Goal: Information Seeking & Learning: Learn about a topic

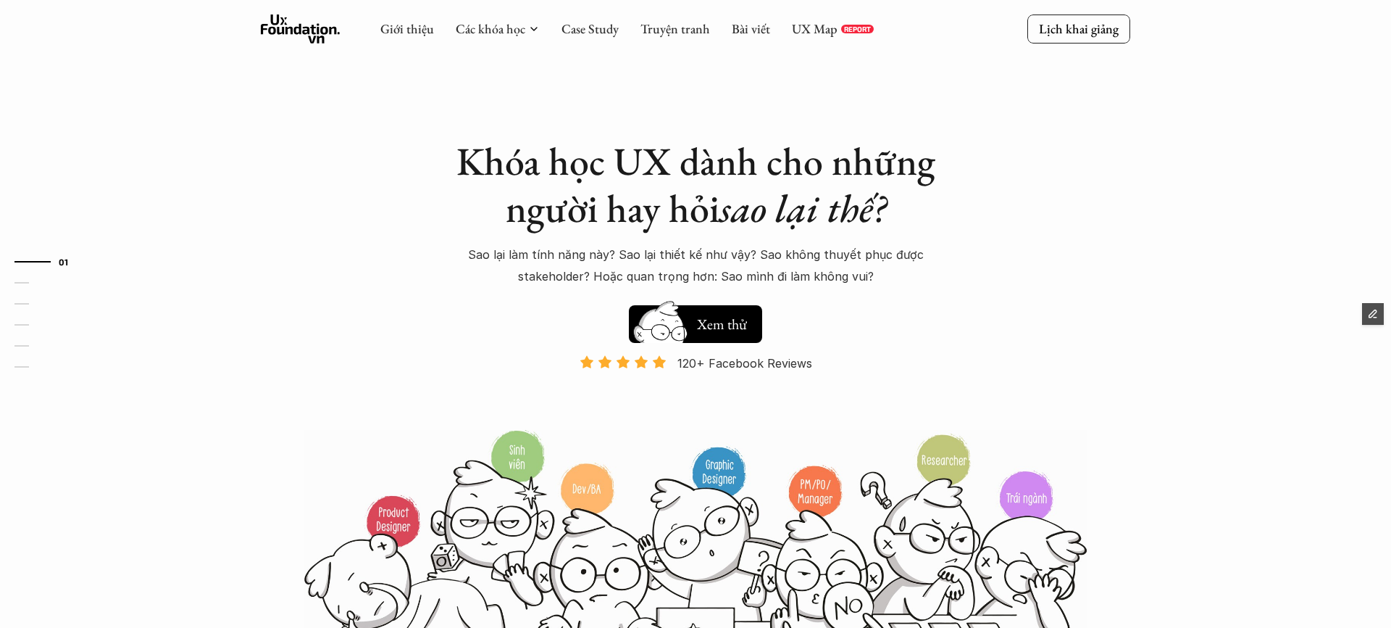
click at [1125, 399] on div "Khóa học UX dành cho những người hay hỏi sao lại thế? Sao lại làm tính năng này…" at bounding box center [696, 331] width 870 height 663
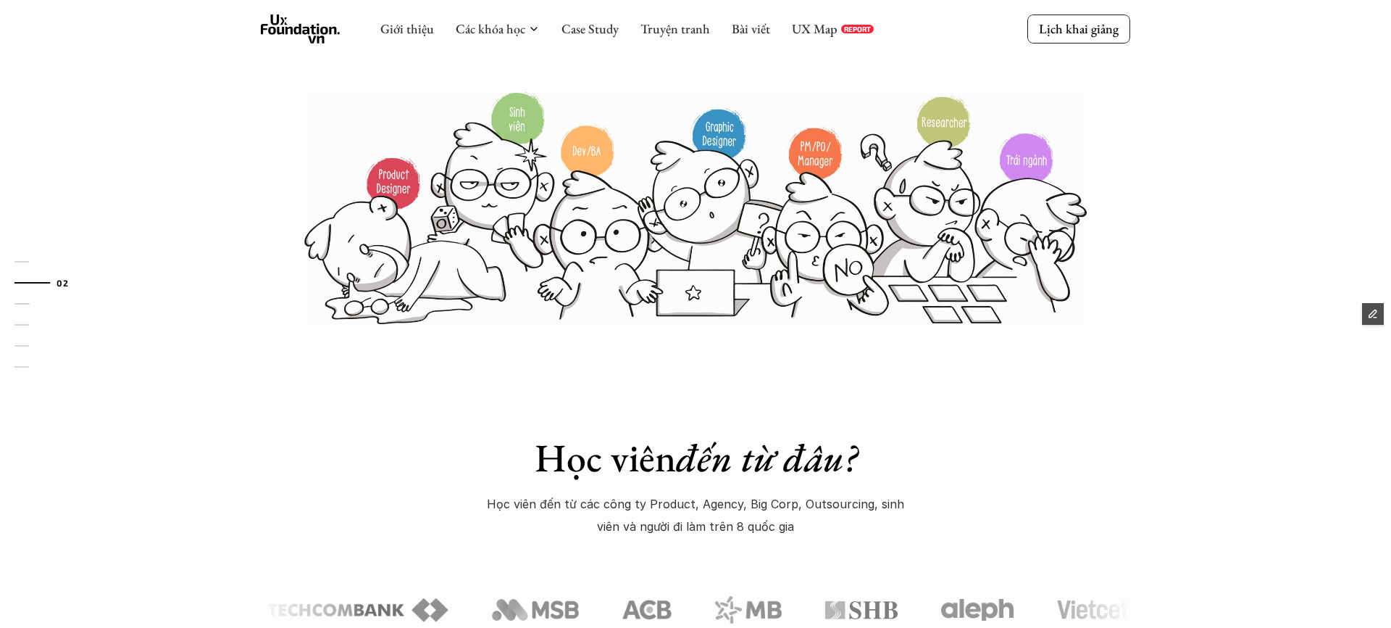
scroll to position [307, 0]
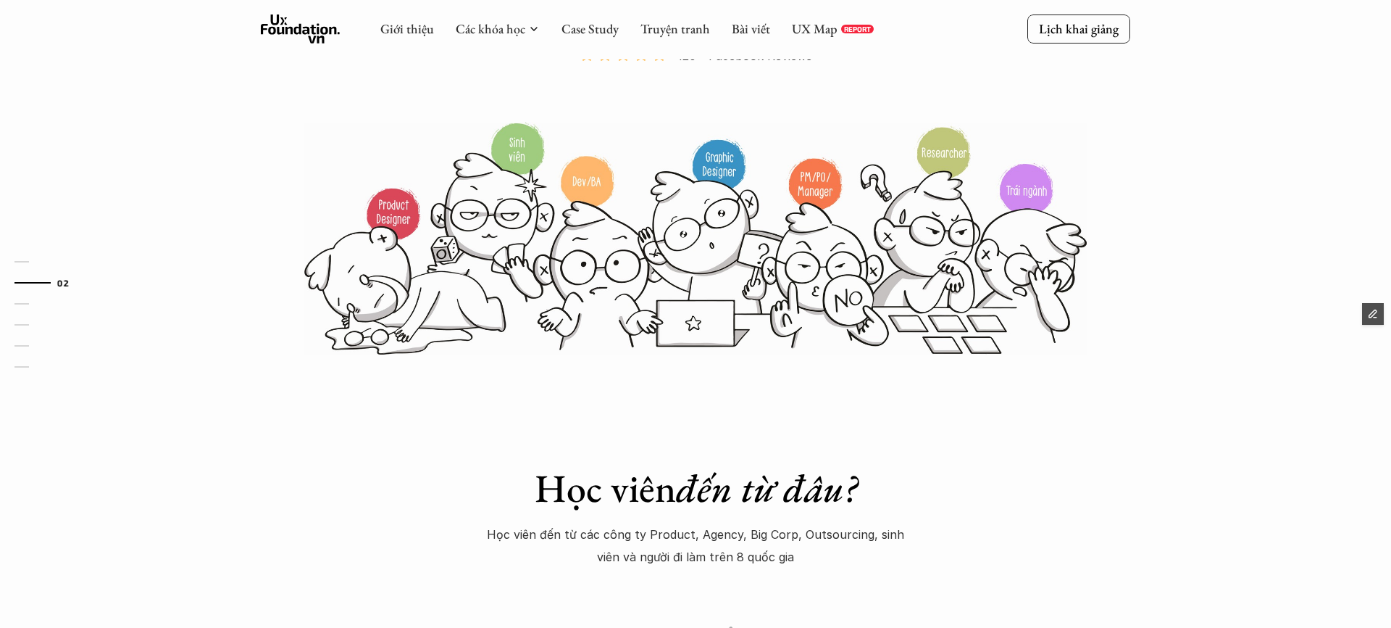
click at [906, 440] on div "Học viên đến từ đâu? Học viên đến từ các công ty Product, Agency, Big Corp, Out…" at bounding box center [695, 574] width 1391 height 436
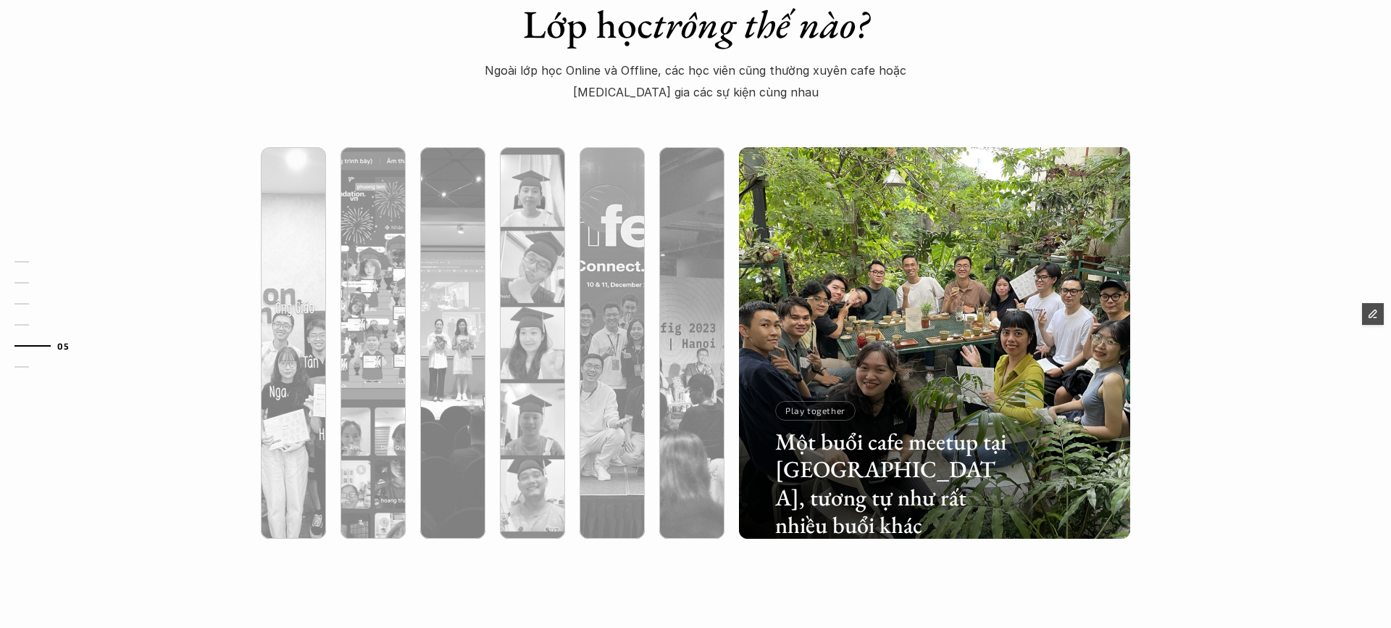
scroll to position [4459, 0]
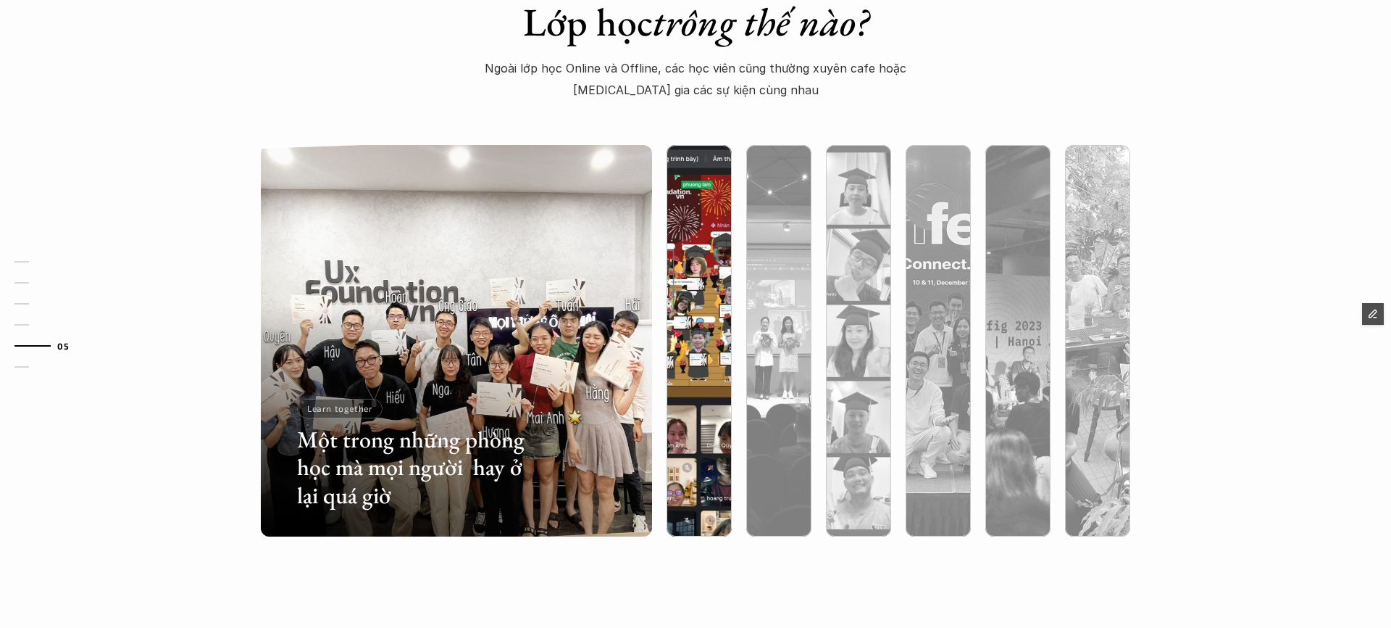
click at [684, 387] on div at bounding box center [699, 418] width 65 height 236
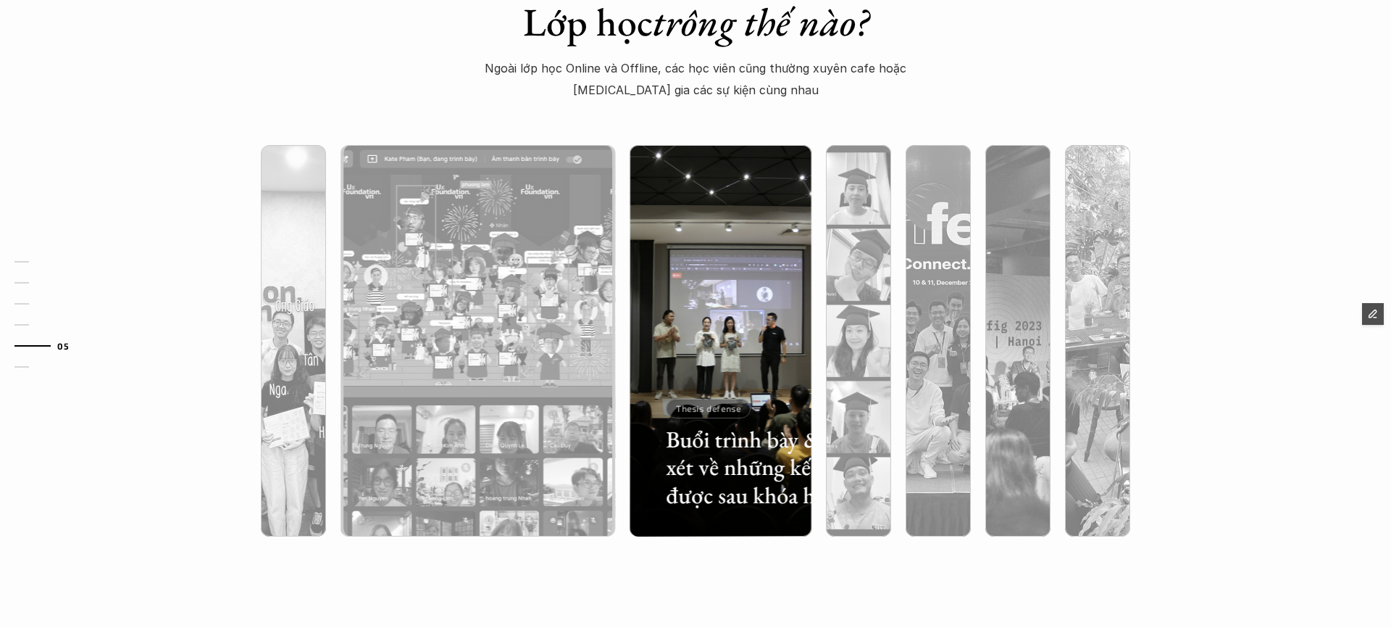
click at [763, 308] on div at bounding box center [721, 418] width 182 height 236
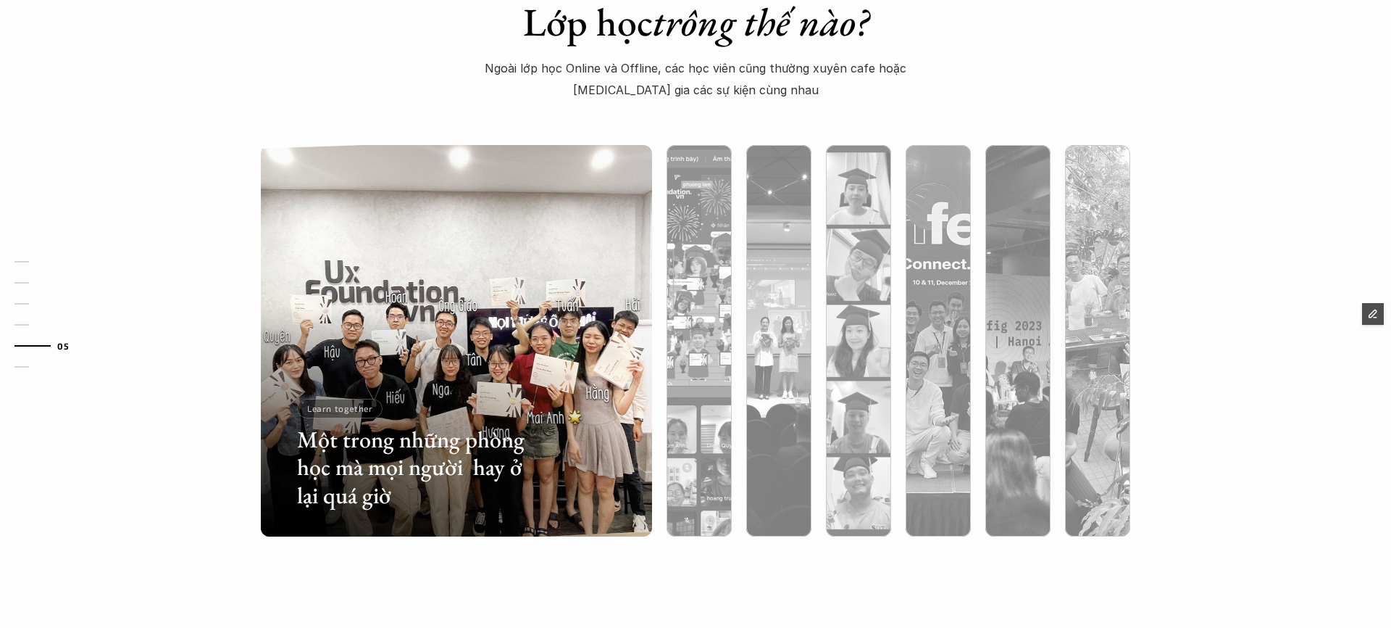
click at [1180, 263] on div "Lớp học trông thế nào? Ngoài lớp học Online và Offline, các học viên cũng thườn…" at bounding box center [695, 282] width 1391 height 712
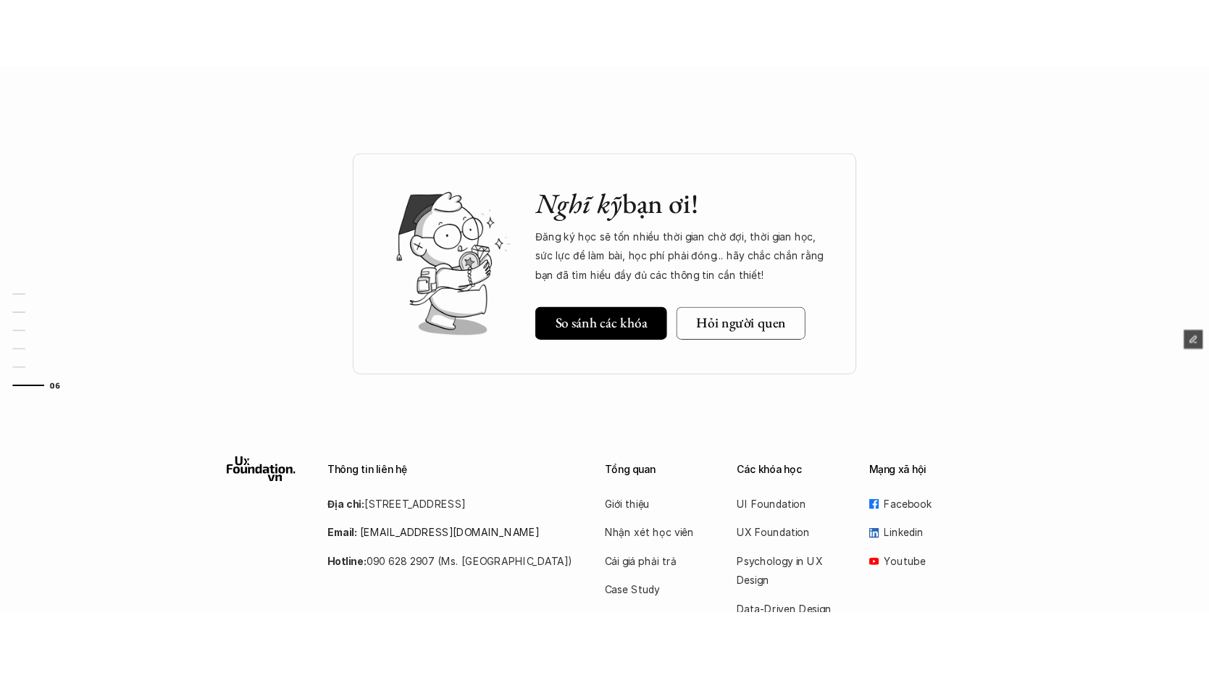
scroll to position [5001, 0]
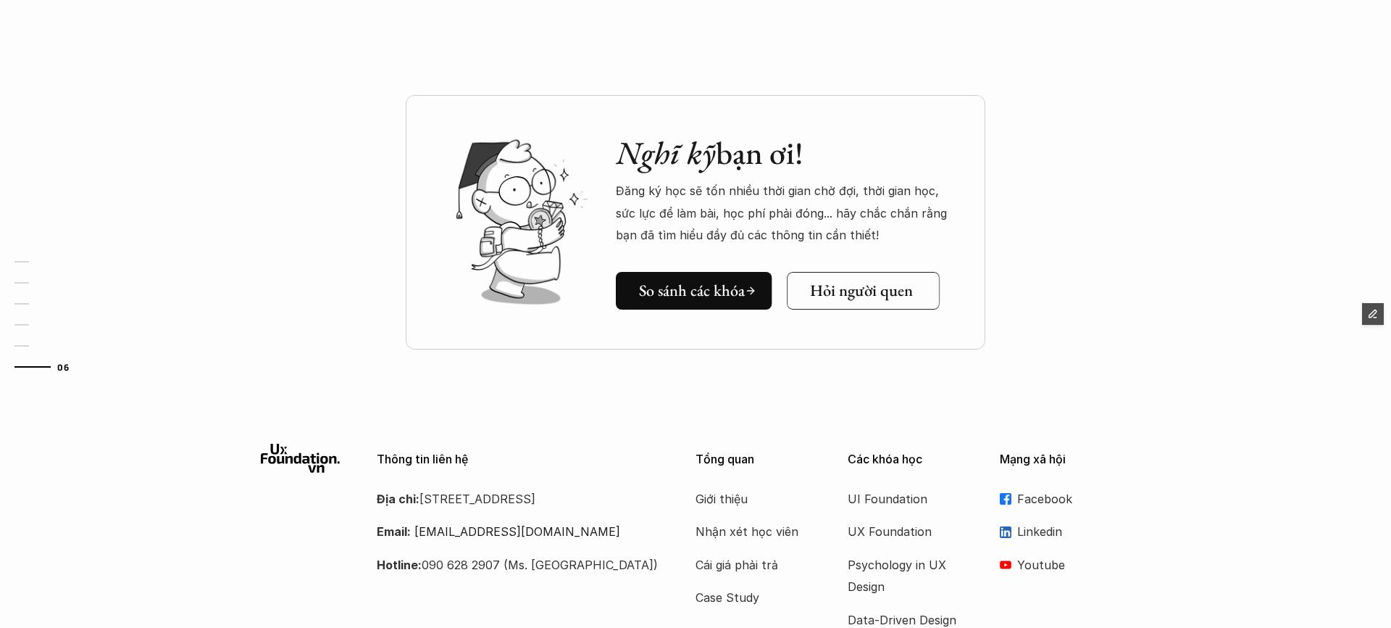
click at [820, 301] on link "Hỏi người quen" at bounding box center [863, 291] width 153 height 38
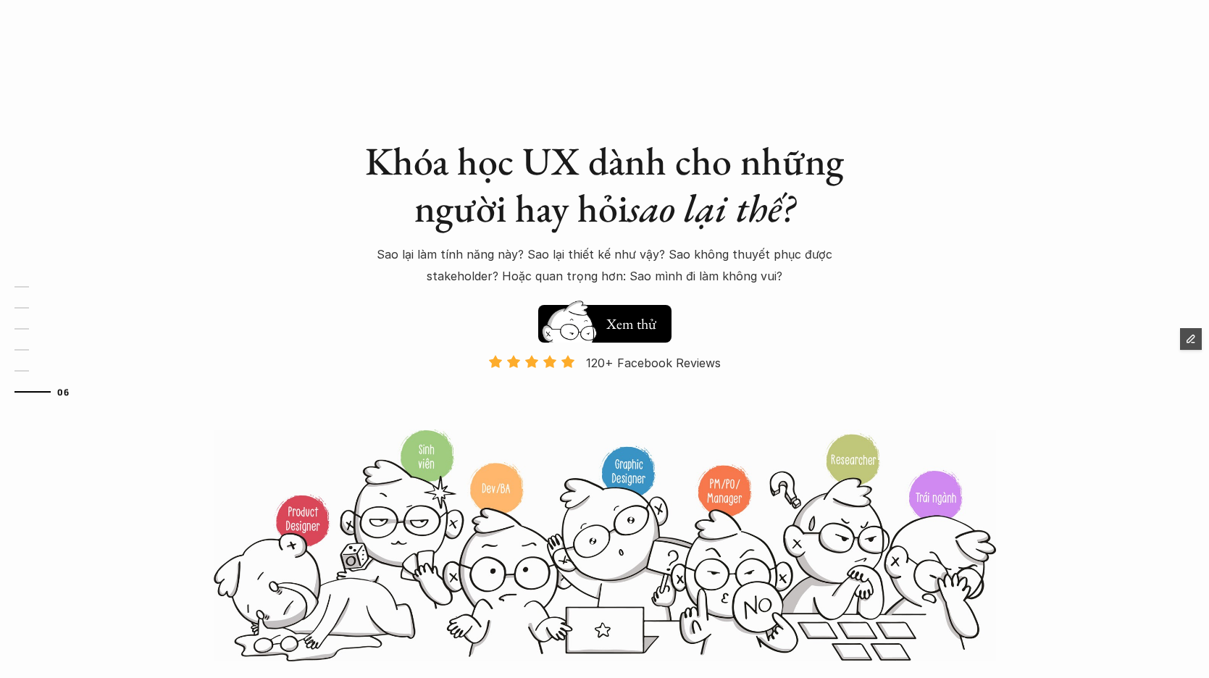
scroll to position [5001, 0]
